Goal: Communication & Community: Answer question/provide support

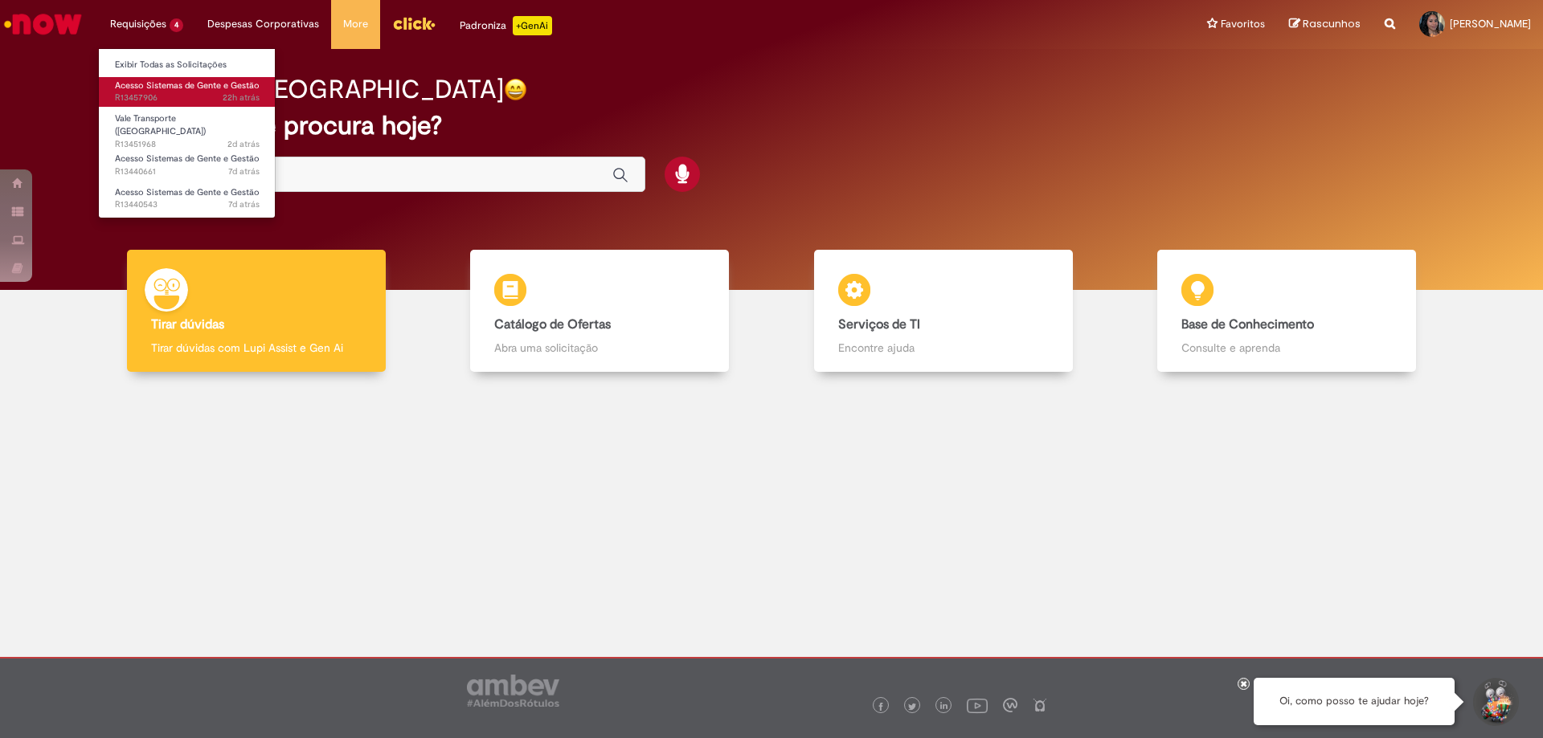
click at [189, 97] on span "22h atrás 22 horas atrás R13457906" at bounding box center [187, 98] width 145 height 13
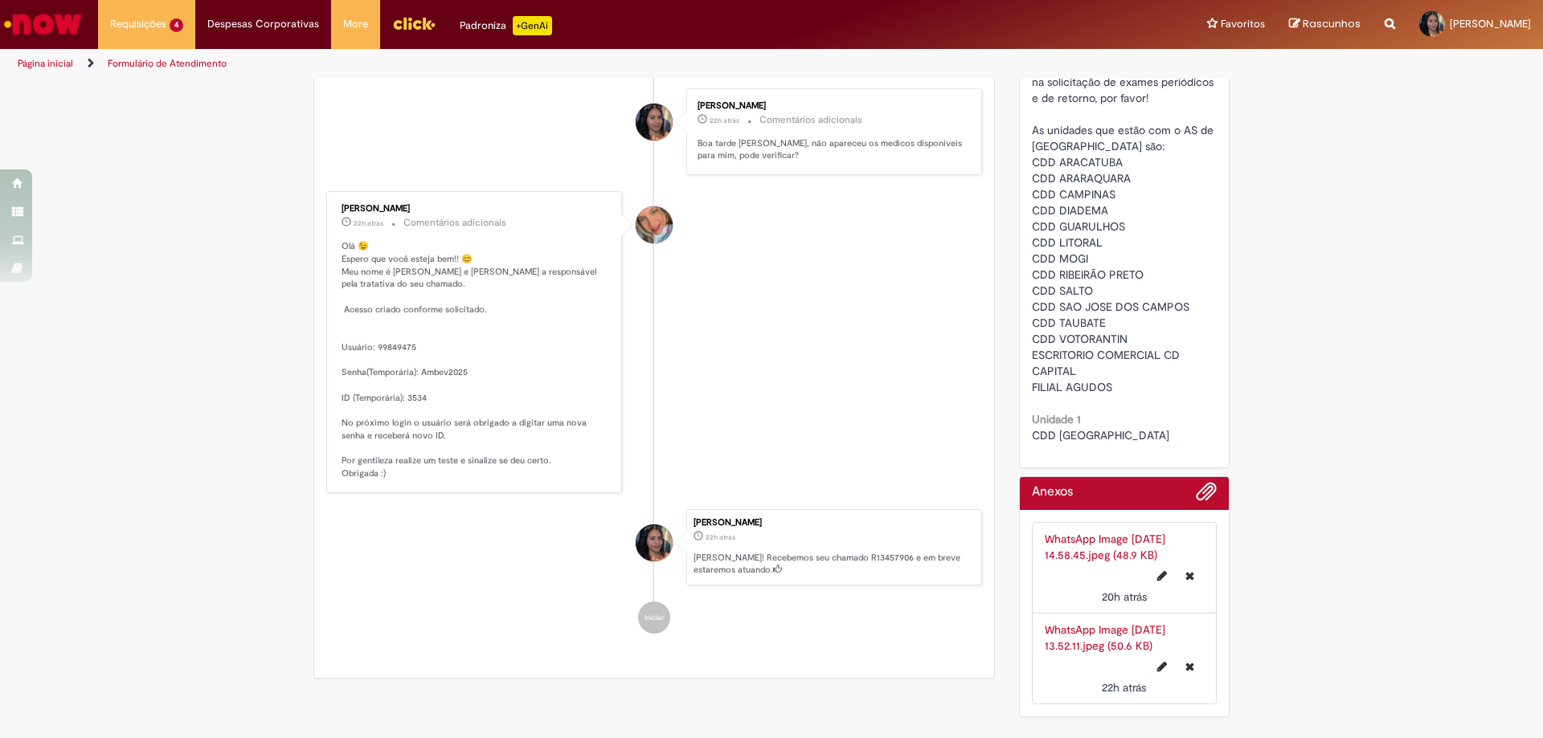
scroll to position [1082, 0]
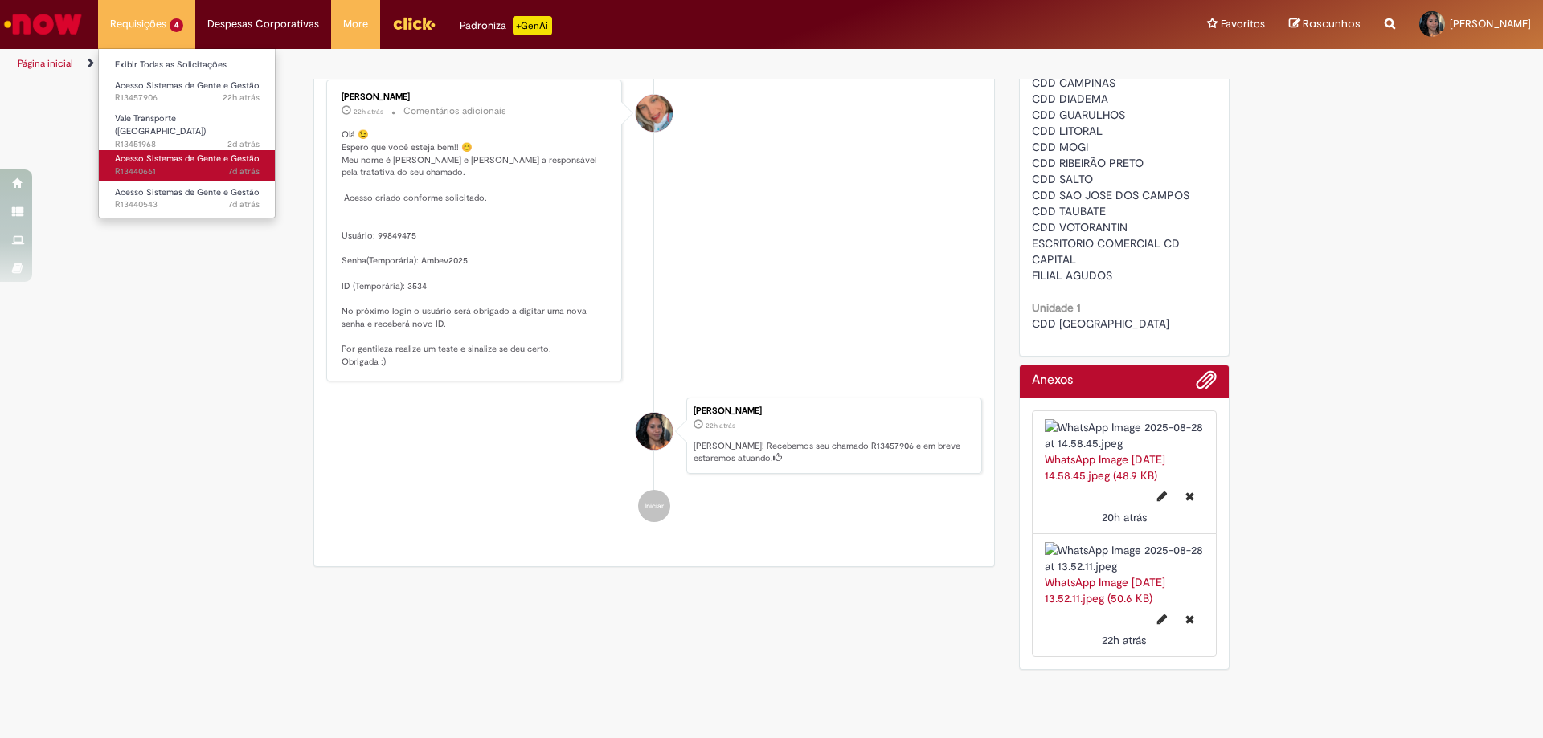
click at [211, 153] on span "Acesso Sistemas de Gente e Gestão" at bounding box center [187, 159] width 145 height 12
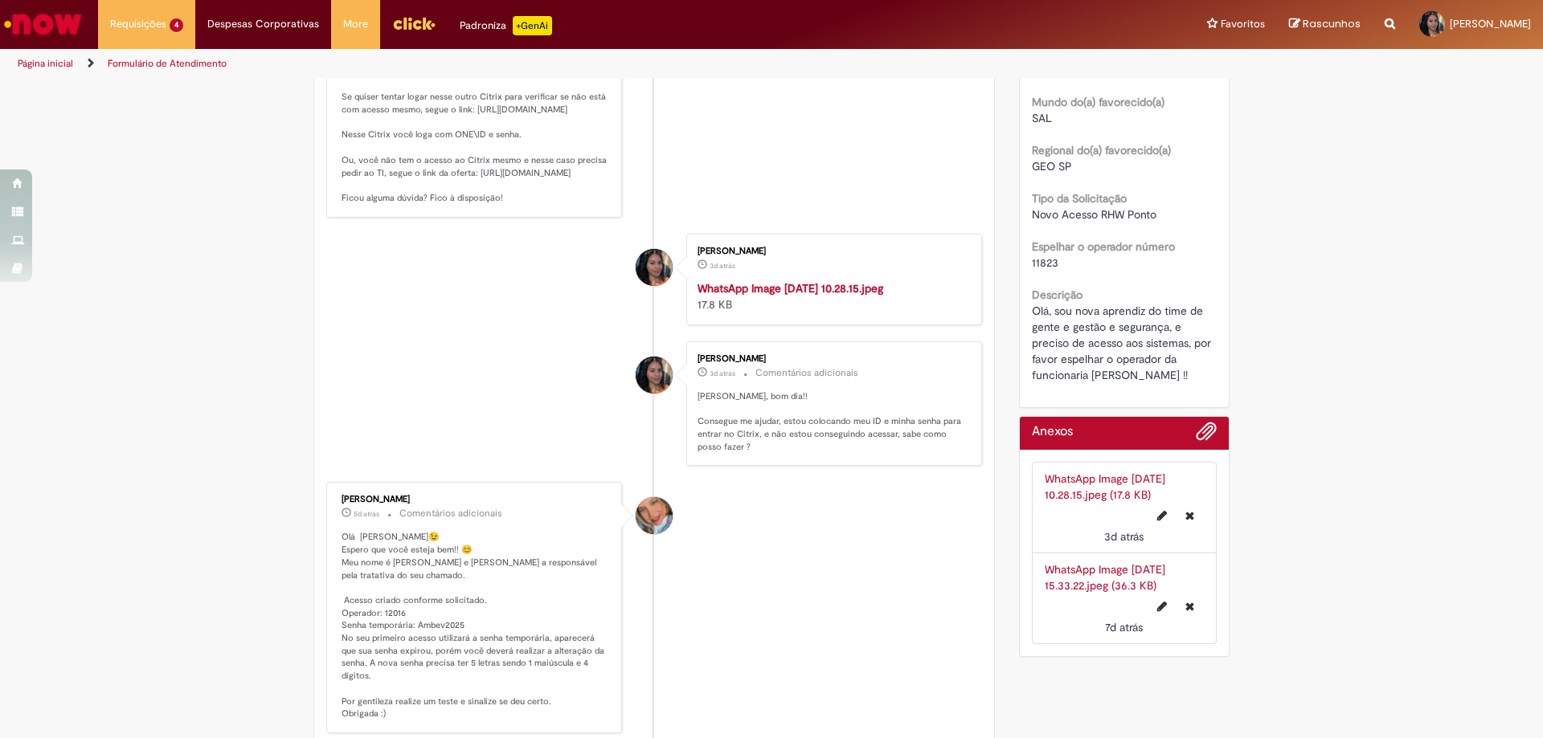
scroll to position [366, 0]
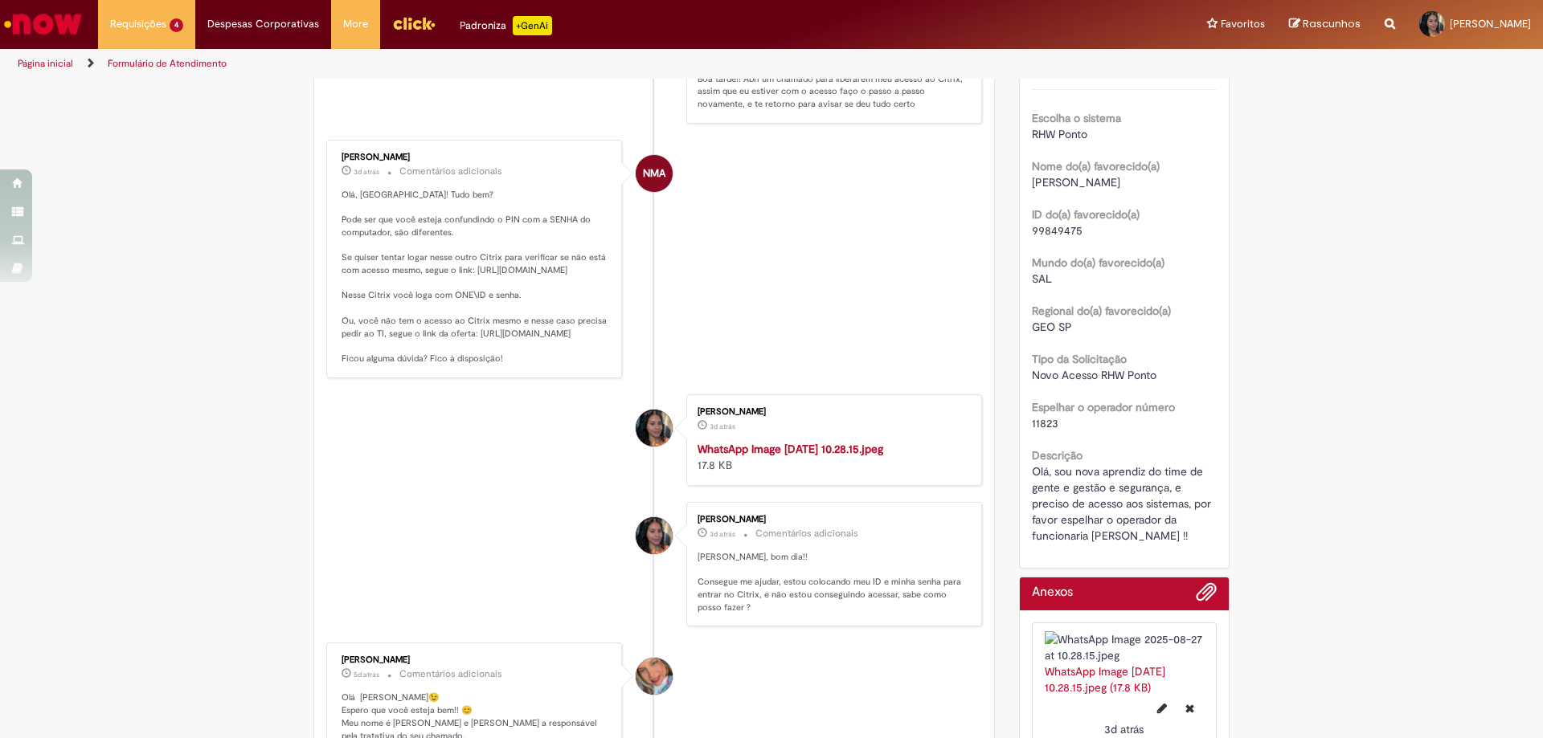
click at [987, 166] on div "Enviar NMA [PERSON_NAME] 2d atrás 2 dias atrás Comentários adicionais Combinado…" at bounding box center [654, 584] width 680 height 1413
click at [1499, 197] on div "Verificar Código de Barras Aguardando Aprovação Aguardando atendimento Em Atend…" at bounding box center [771, 507] width 1543 height 1585
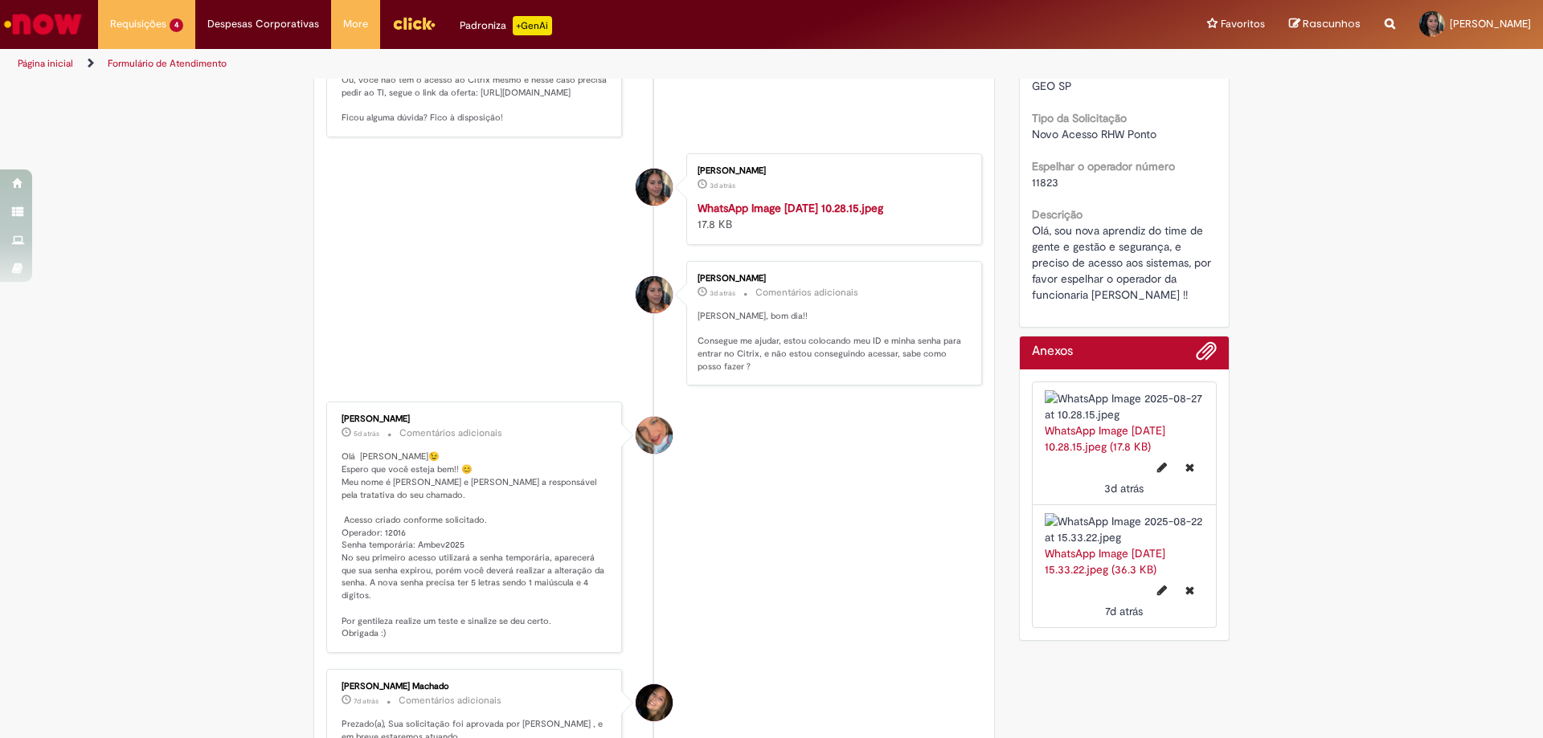
scroll to position [767, 0]
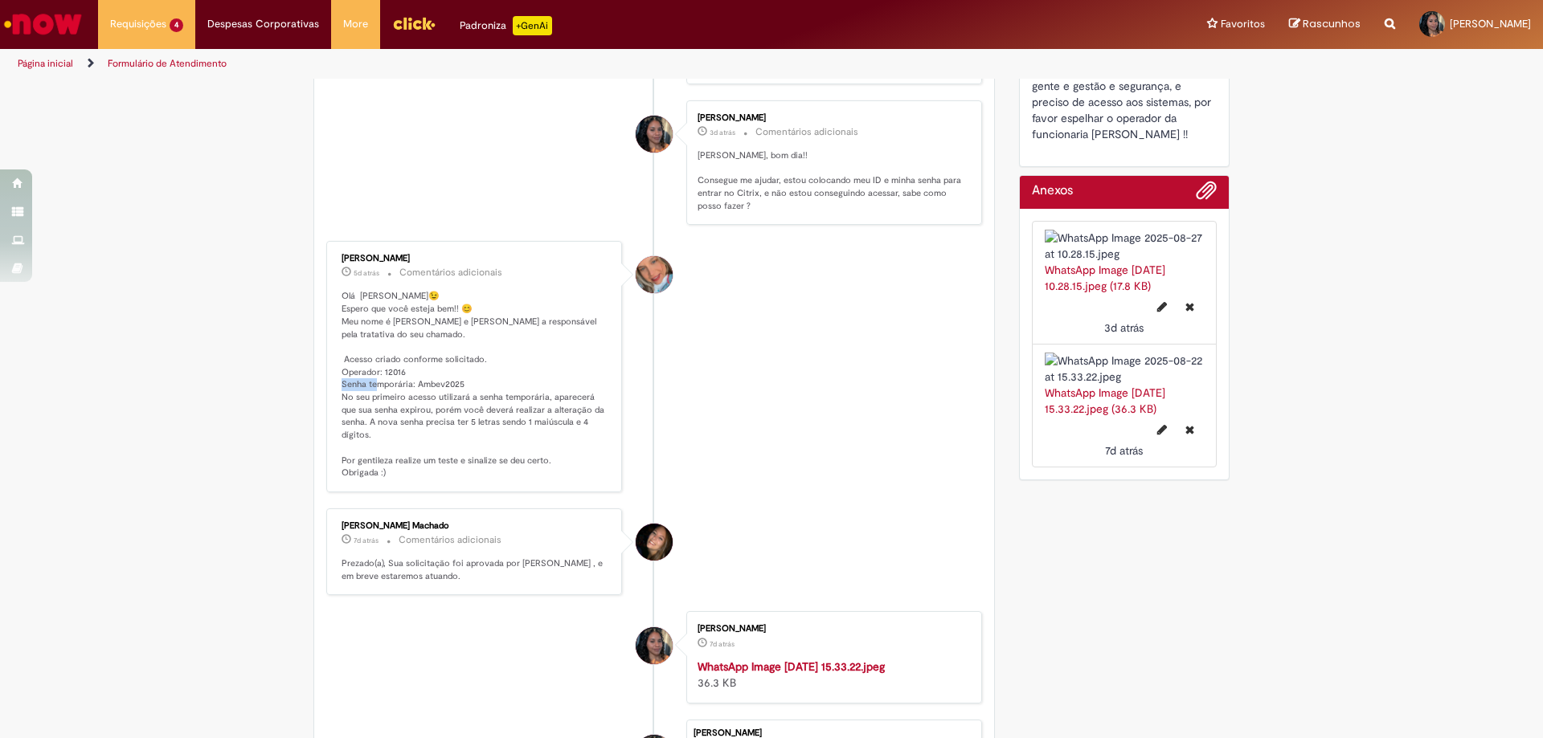
drag, startPoint x: 414, startPoint y: 497, endPoint x: 460, endPoint y: 499, distance: 46.6
click at [460, 480] on p "Olá [PERSON_NAME]😉 Espero que você esteja bem!! 😊 Meu nome é [PERSON_NAME] e [P…" at bounding box center [475, 385] width 268 height 190
click at [425, 480] on p "Olá [PERSON_NAME]😉 Espero que você esteja bem!! 😊 Meu nome é [PERSON_NAME] e [P…" at bounding box center [475, 385] width 268 height 190
drag, startPoint x: 410, startPoint y: 497, endPoint x: 470, endPoint y: 497, distance: 60.3
click at [470, 480] on p "Olá [PERSON_NAME]😉 Espero que você esteja bem!! 😊 Meu nome é [PERSON_NAME] e [P…" at bounding box center [475, 385] width 268 height 190
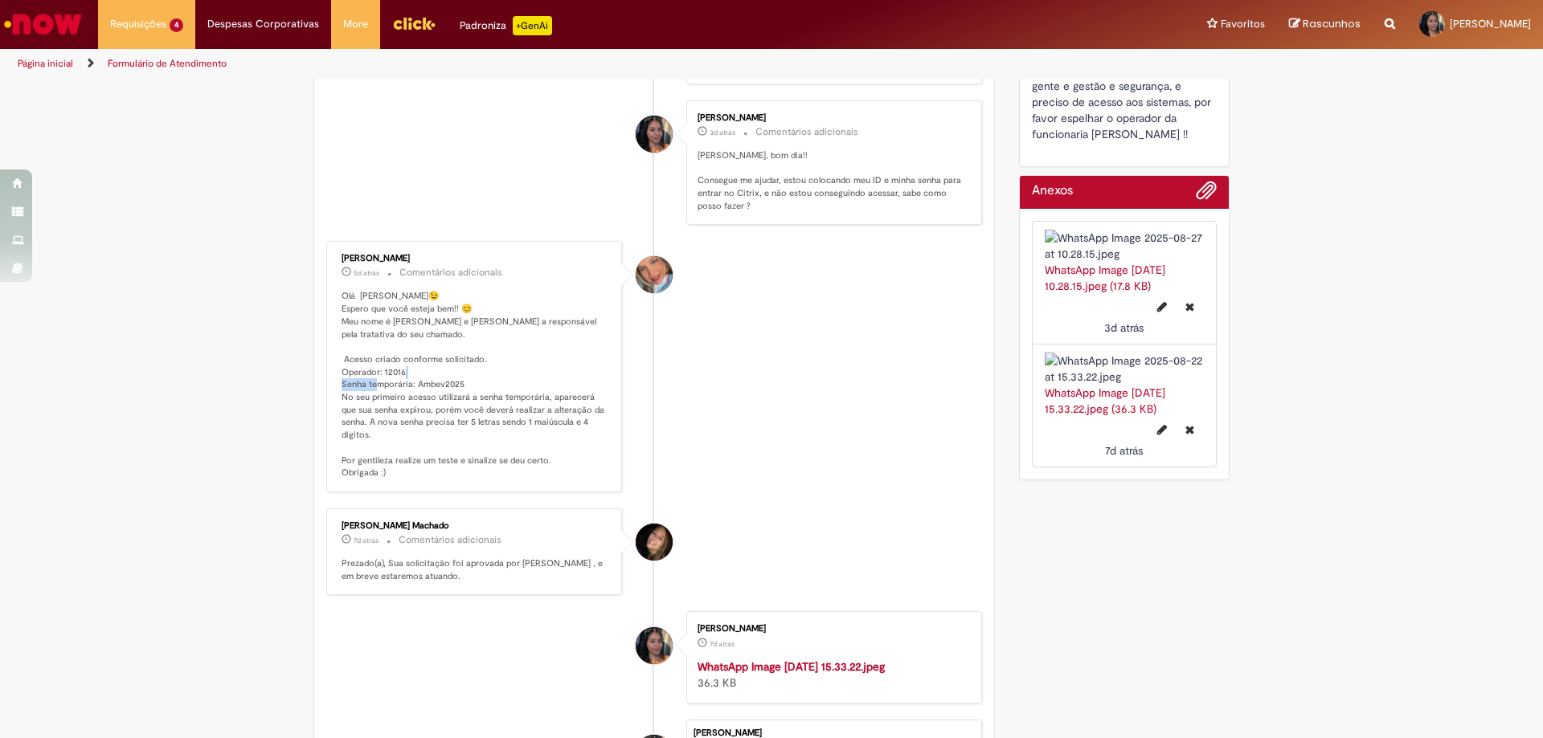
copy p "bev2025 N"
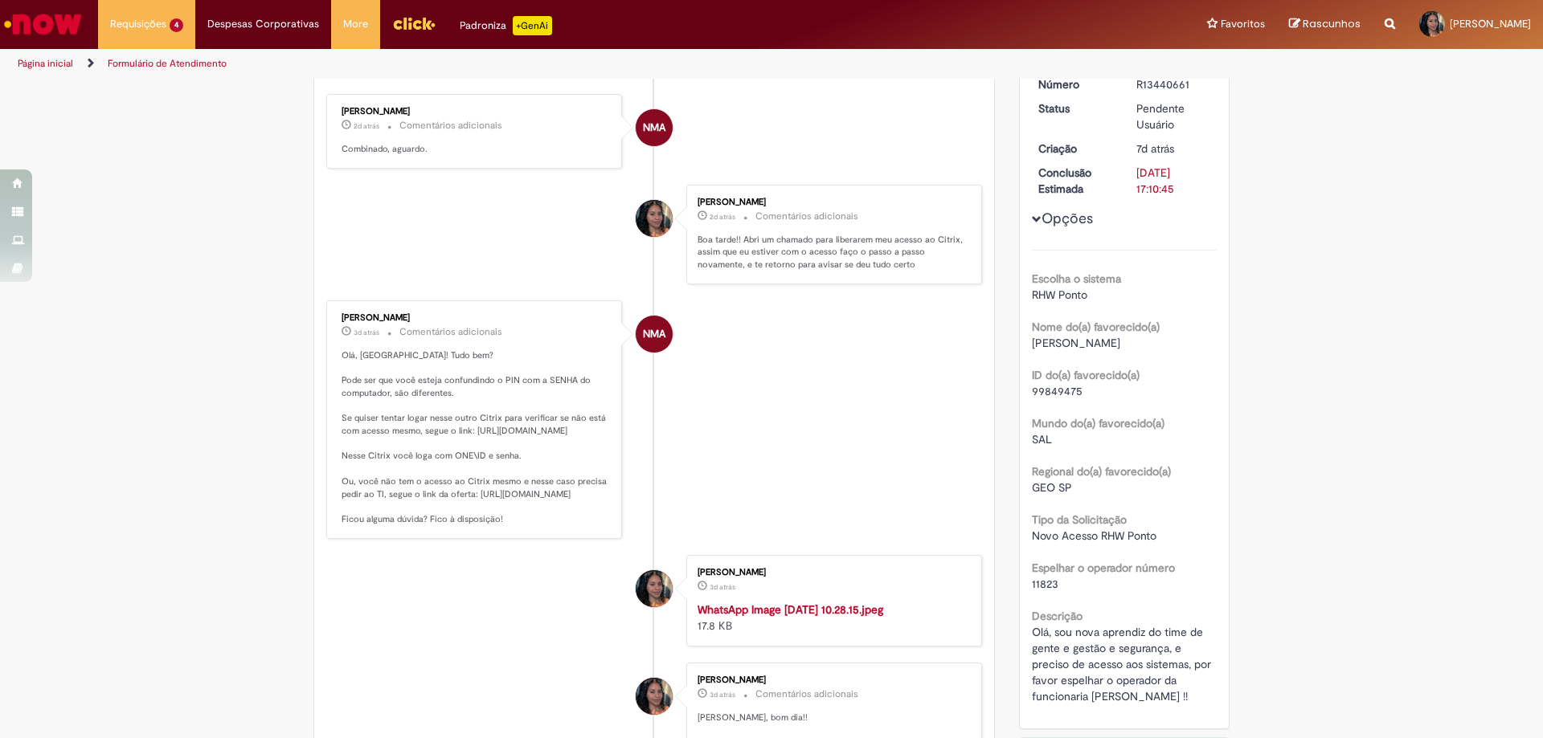
scroll to position [0, 0]
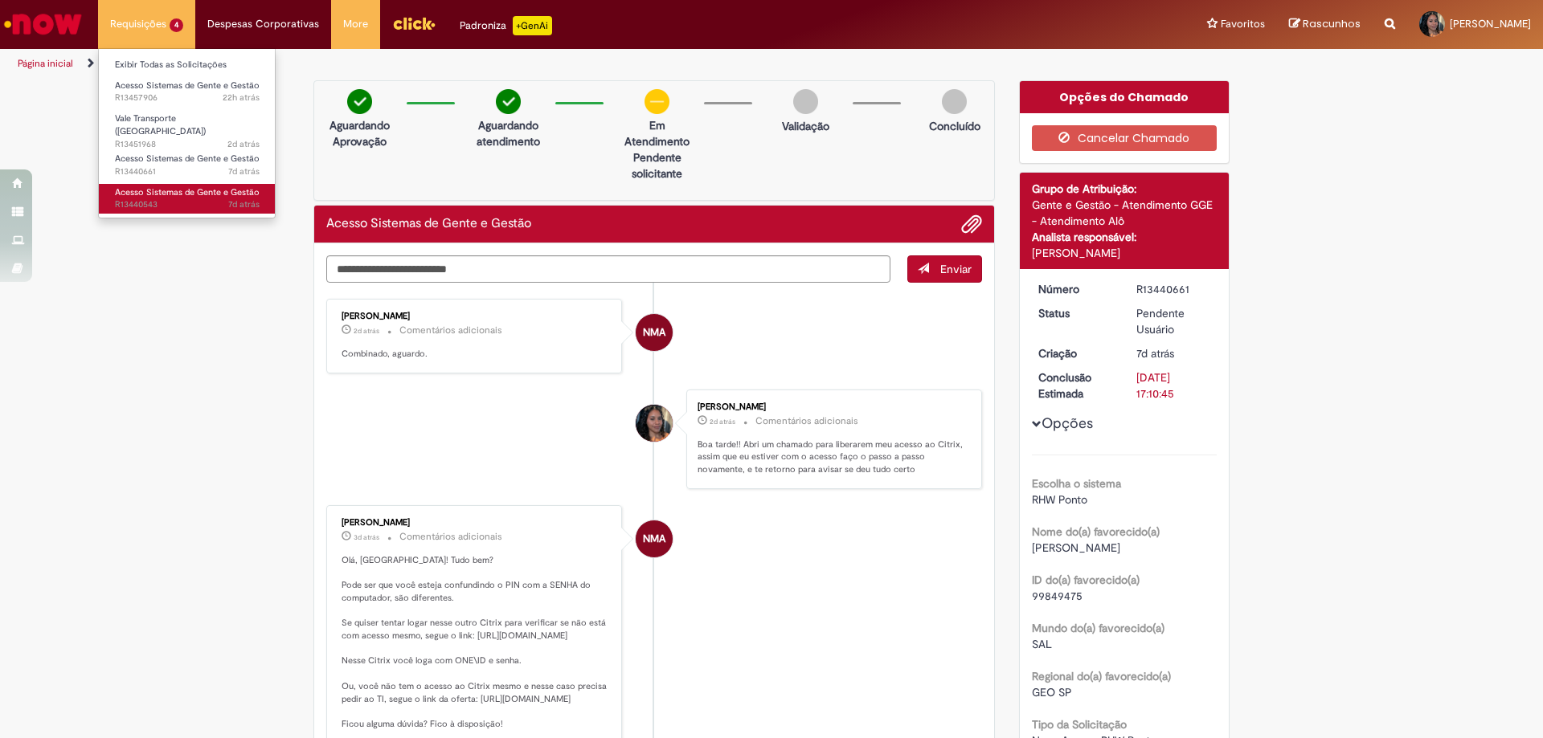
click at [171, 198] on span "7d atrás 7 dias atrás R13440543" at bounding box center [187, 204] width 145 height 13
click at [179, 186] on span "Acesso Sistemas de Gente e Gestão" at bounding box center [187, 192] width 145 height 12
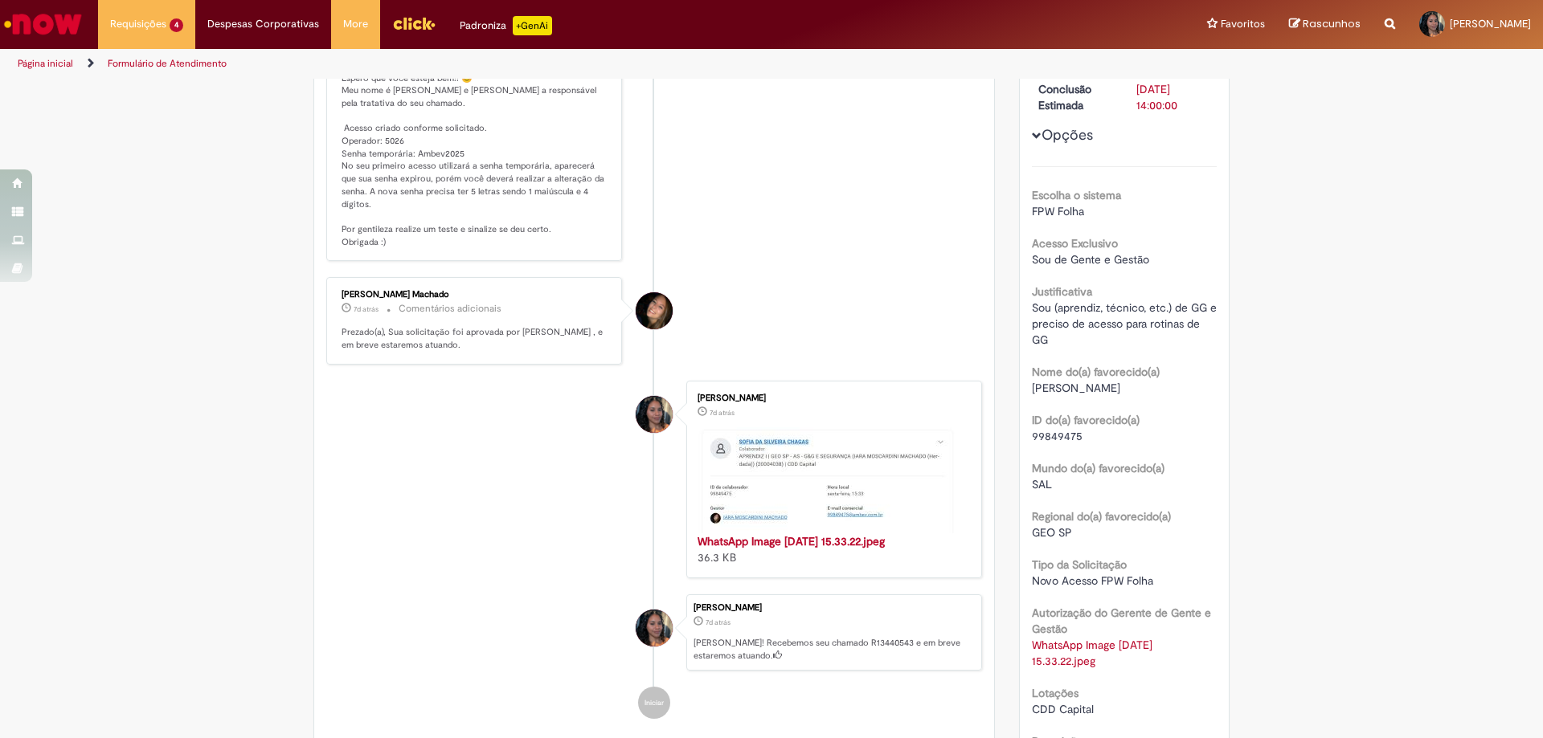
scroll to position [128, 0]
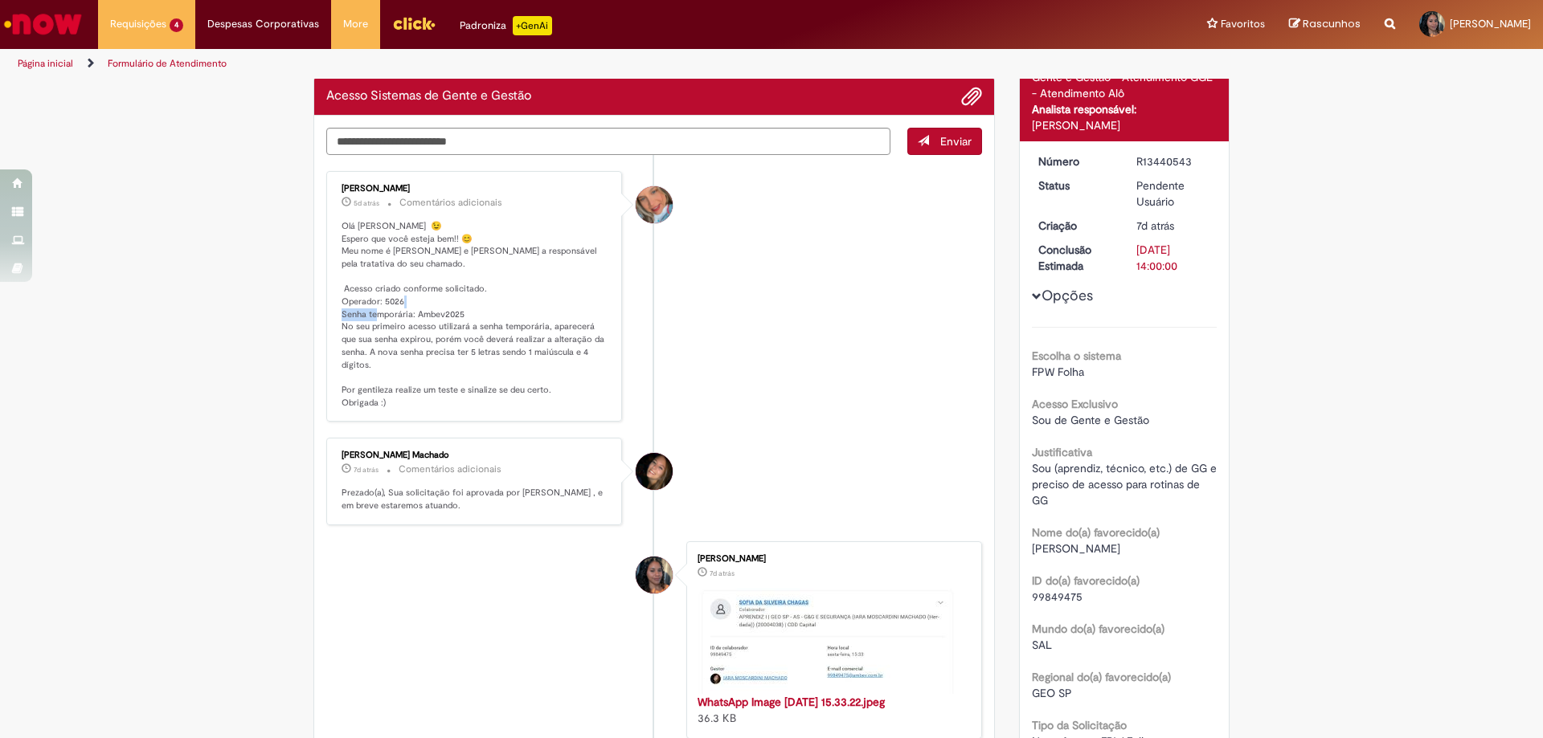
drag, startPoint x: 411, startPoint y: 315, endPoint x: 463, endPoint y: 313, distance: 51.5
click at [463, 313] on p "Olá [PERSON_NAME] 😉 Espero que você esteja bem!! 😊 Meu nome é [PERSON_NAME] e […" at bounding box center [475, 315] width 268 height 190
copy p "bev2025 N"
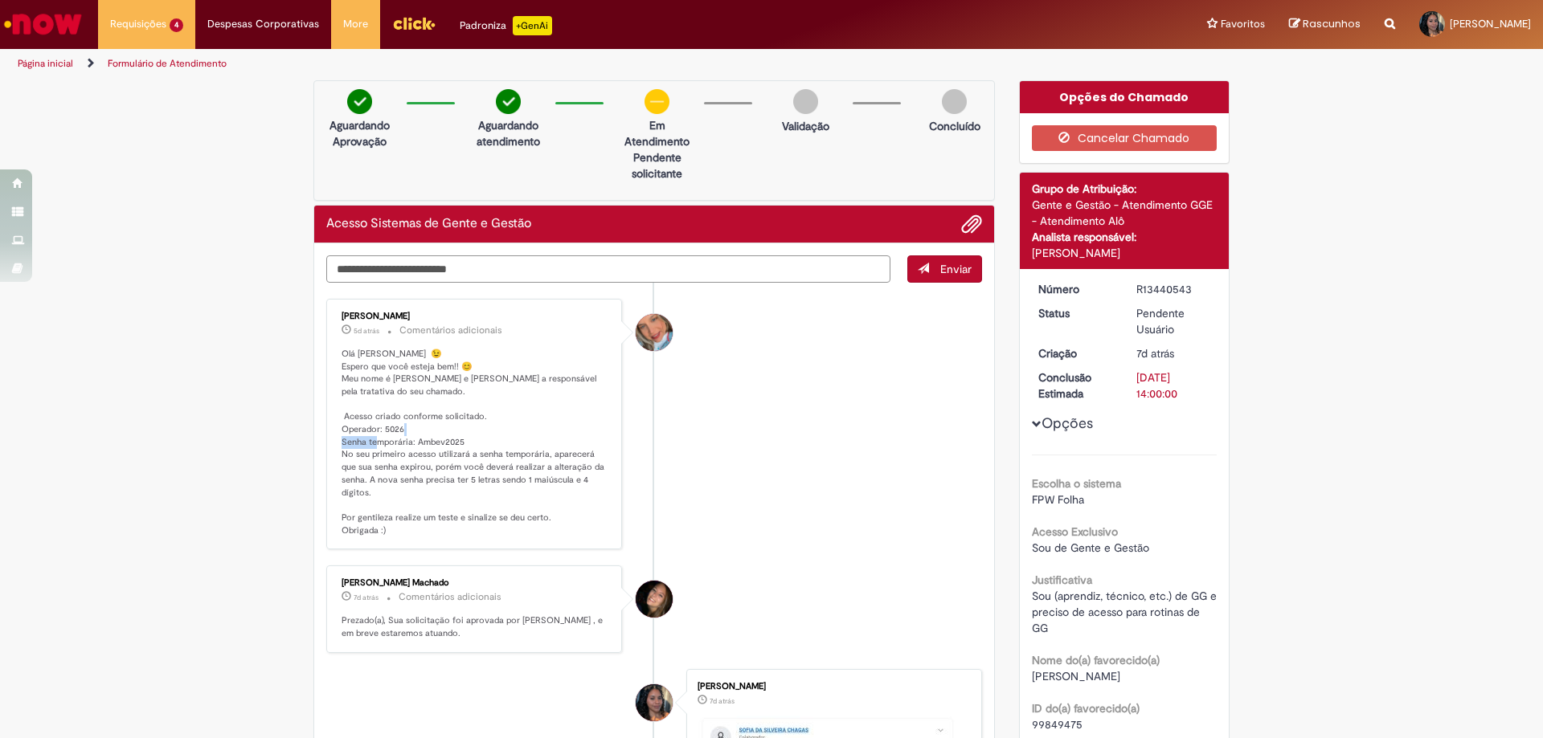
click at [783, 266] on textarea "Digite sua mensagem aqui..." at bounding box center [608, 269] width 564 height 27
click at [826, 279] on textarea "**********" at bounding box center [608, 269] width 564 height 27
type textarea "**********"
click at [954, 280] on button "Enviar" at bounding box center [944, 269] width 75 height 27
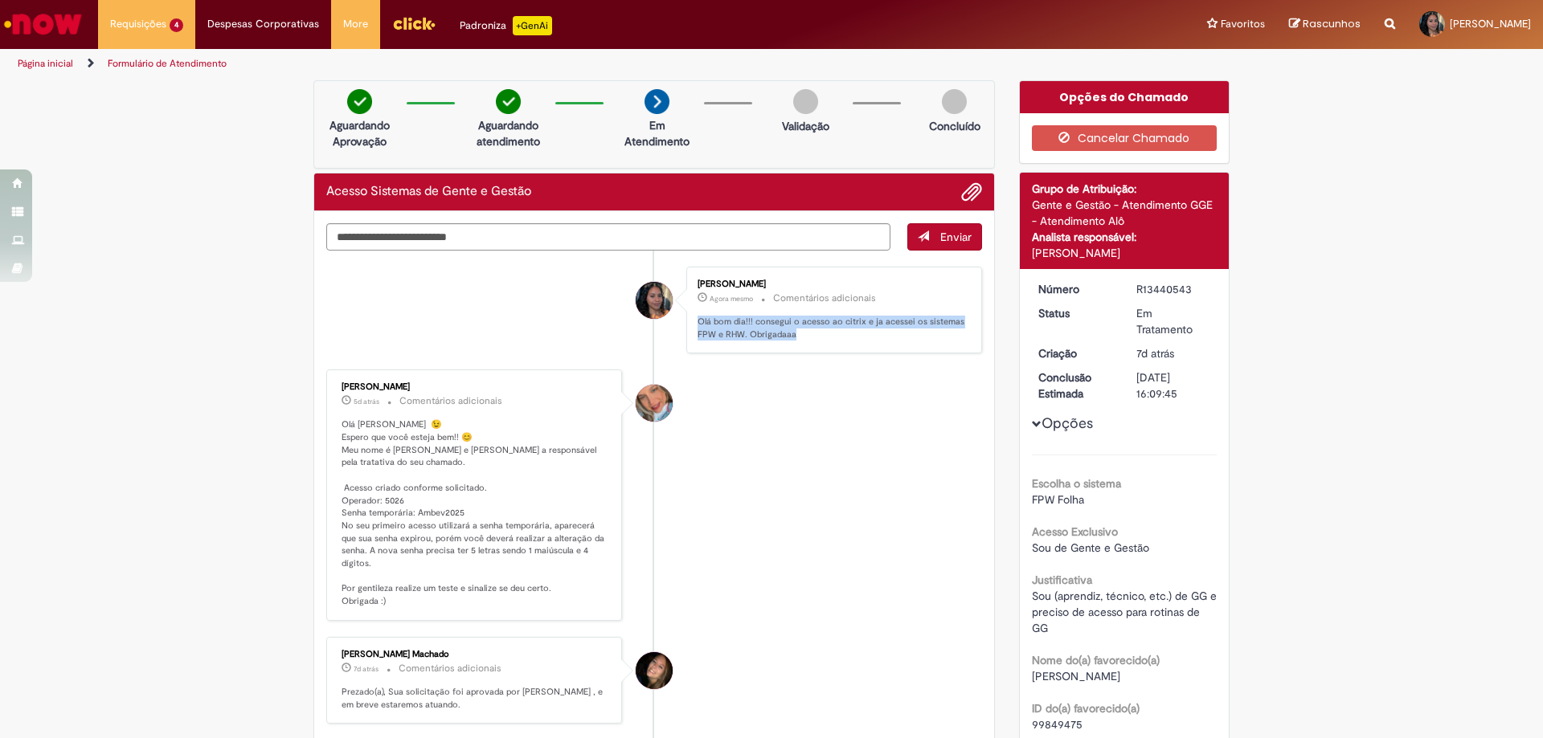
drag, startPoint x: 681, startPoint y: 323, endPoint x: 803, endPoint y: 343, distance: 123.8
click at [803, 343] on div "[PERSON_NAME] Agora mesmo Agora mesmo Comentários adicionais Olá bom dia!!! con…" at bounding box center [834, 311] width 296 height 88
copy p "Olá bom dia!!! consegui o acesso ao citrix e ja acessei os sistemas FPW e RHW. …"
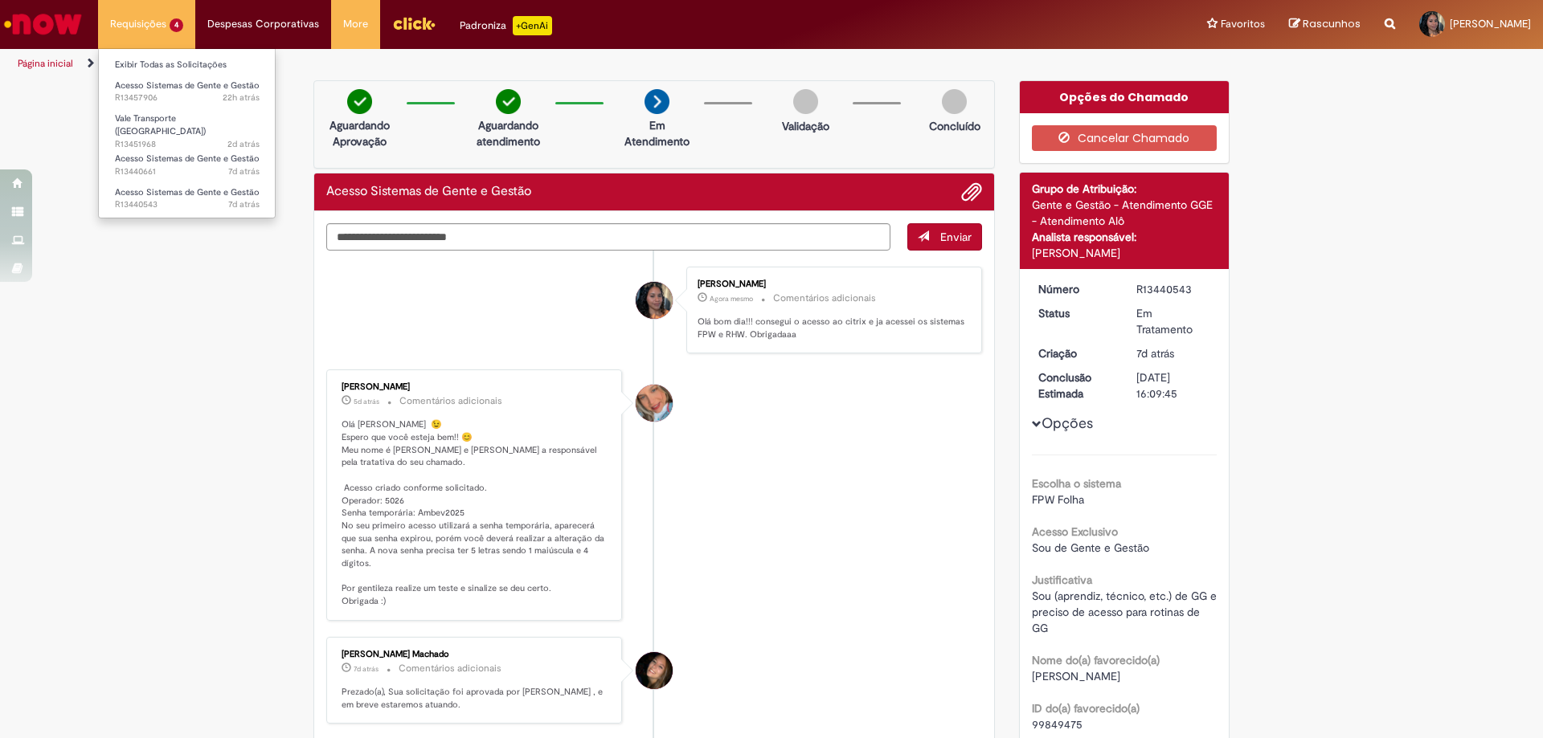
click at [166, 32] on li "Requisições 4 Exibir Todas as Solicitações Acesso Sistemas de Gente e Gestão 22…" at bounding box center [146, 24] width 97 height 48
click at [210, 157] on span "Acesso Sistemas de Gente e Gestão" at bounding box center [187, 159] width 145 height 12
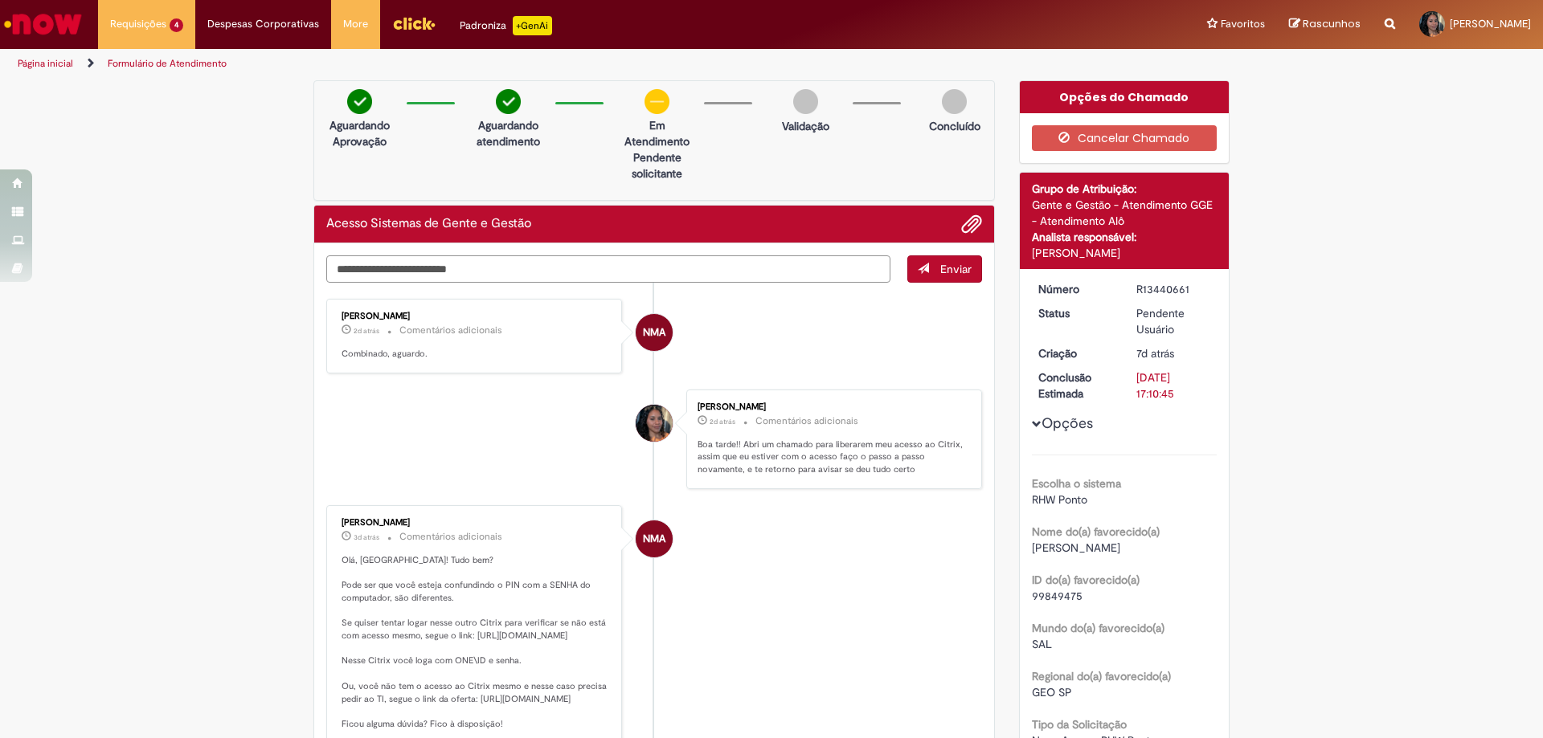
click at [594, 276] on textarea "Digite sua mensagem aqui..." at bounding box center [608, 269] width 564 height 27
paste textarea "**********"
type textarea "**********"
click at [918, 271] on span "submit" at bounding box center [923, 268] width 11 height 11
